Goal: Book appointment/travel/reservation

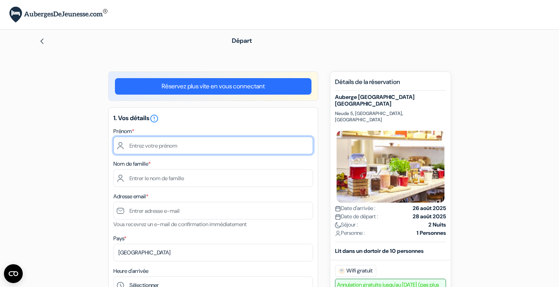
click at [233, 143] on input "text" at bounding box center [213, 146] width 200 height 18
type input "Denise"
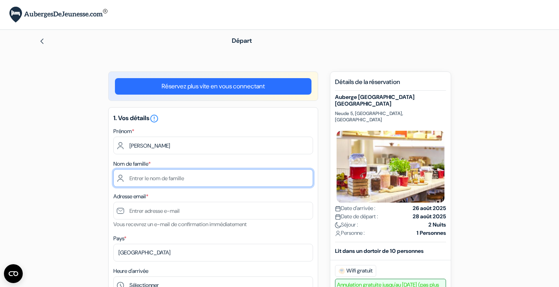
type input "Ahrens-Guinet"
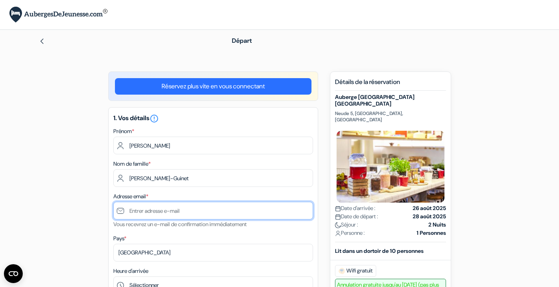
type input "[EMAIL_ADDRESS][DOMAIN_NAME]"
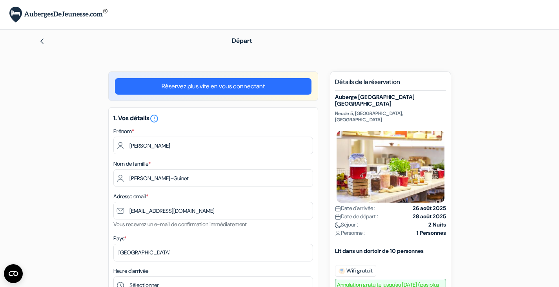
type input "+33662293929"
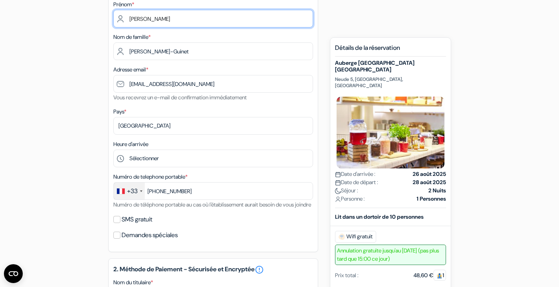
scroll to position [139, 0]
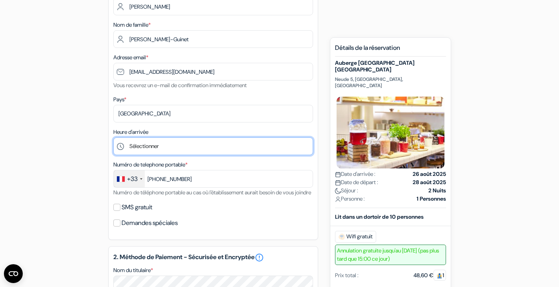
click at [184, 147] on select "Sélectionner 1:00 2:00 3:00 4:00 5:00 6:00 7:00 8:00 9:00 10:00 11:00 12:00 13:…" at bounding box center [213, 146] width 200 height 18
select select "12"
click at [113, 138] on select "Sélectionner 1:00 2:00 3:00 4:00 5:00 6:00 7:00 8:00 9:00 10:00 11:00 12:00 13:…" at bounding box center [213, 146] width 200 height 18
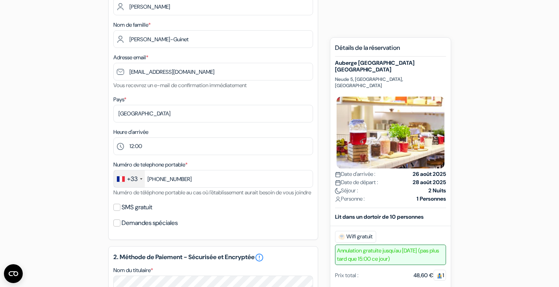
click at [152, 197] on div "Numéro de telephone portable * +33 France +33 United Kingdom +44 Germany (Deuts…" at bounding box center [213, 178] width 200 height 37
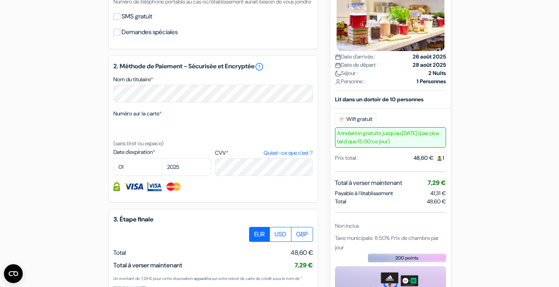
scroll to position [331, 0]
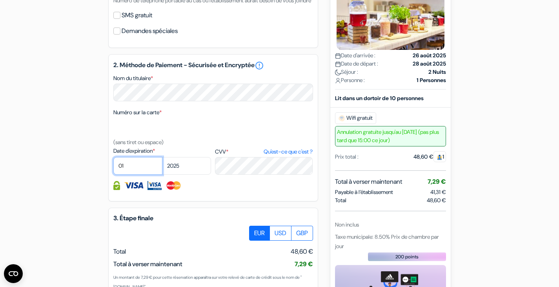
click at [132, 175] on select "01 02 03 04 05 06 07 08 09 10 11 12" at bounding box center [137, 166] width 49 height 18
click at [113, 168] on select "01 02 03 04 05 06 07 08 09 10 11 12" at bounding box center [137, 166] width 49 height 18
click at [182, 169] on select "2025 2026 2027 2028 2029 2030 2031 2032 2033 2034 2035 2036 2037 2038 2039 2040…" at bounding box center [186, 166] width 49 height 18
click at [140, 175] on select "01 02 03 04 05 06 07 08 09 10 11 12" at bounding box center [137, 166] width 49 height 18
select select "09"
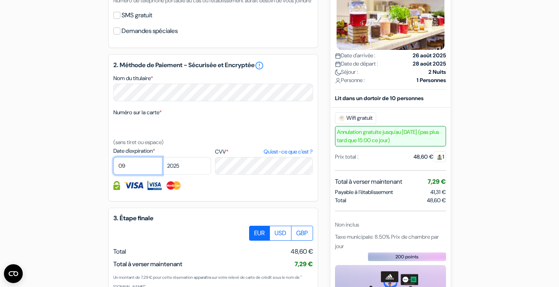
click at [113, 168] on select "01 02 03 04 05 06 07 08 09 10 11 12" at bounding box center [137, 166] width 49 height 18
click at [166, 175] on select "2025 2026 2027 2028 2029 2030 2031 2032 2033 2034 2035 2036 2037 2038 2039 2040…" at bounding box center [186, 166] width 49 height 18
select select "2026"
click at [162, 168] on select "2025 2026 2027 2028 2029 2030 2031 2032 2033 2034 2035 2036 2037 2038 2039 2040…" at bounding box center [186, 166] width 49 height 18
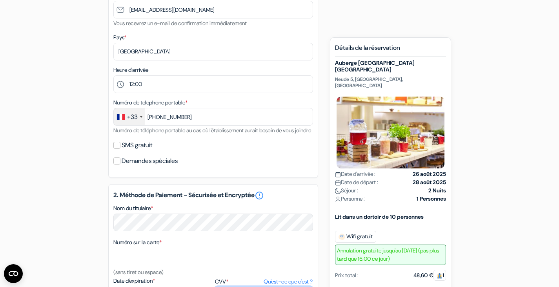
scroll to position [201, 0]
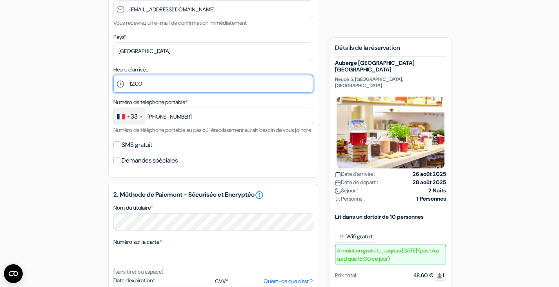
click at [179, 86] on select "Sélectionner 1:00 2:00 3:00 4:00 5:00 6:00 7:00 8:00 9:00 10:00 11:00 12:00 13:…" at bounding box center [213, 84] width 200 height 18
click at [175, 87] on select "Sélectionner 1:00 2:00 3:00 4:00 5:00 6:00 7:00 8:00 9:00 10:00 11:00 12:00 13:…" at bounding box center [213, 84] width 200 height 18
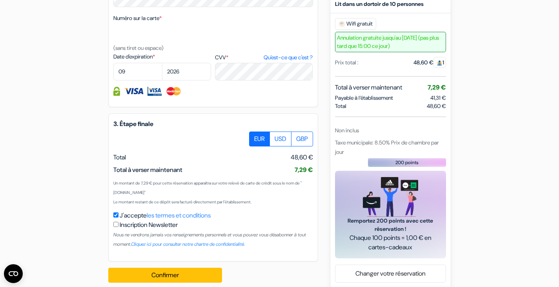
scroll to position [446, 0]
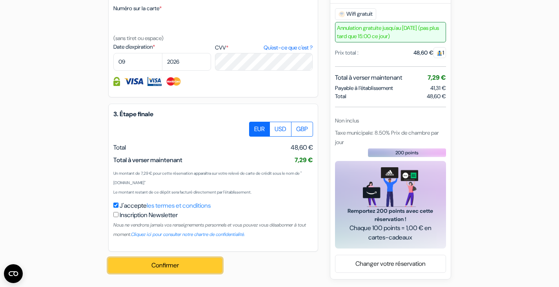
click at [168, 262] on button "Confirmer Loading..." at bounding box center [165, 265] width 114 height 15
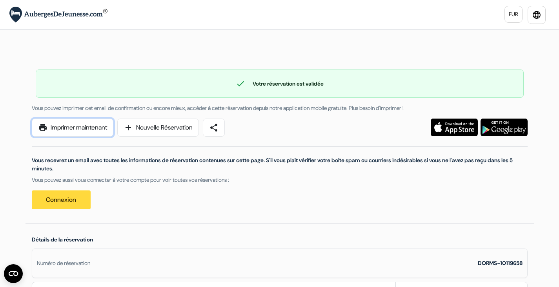
click at [75, 125] on link "print Imprimer maintenant" at bounding box center [73, 128] width 82 height 18
